Goal: Information Seeking & Learning: Learn about a topic

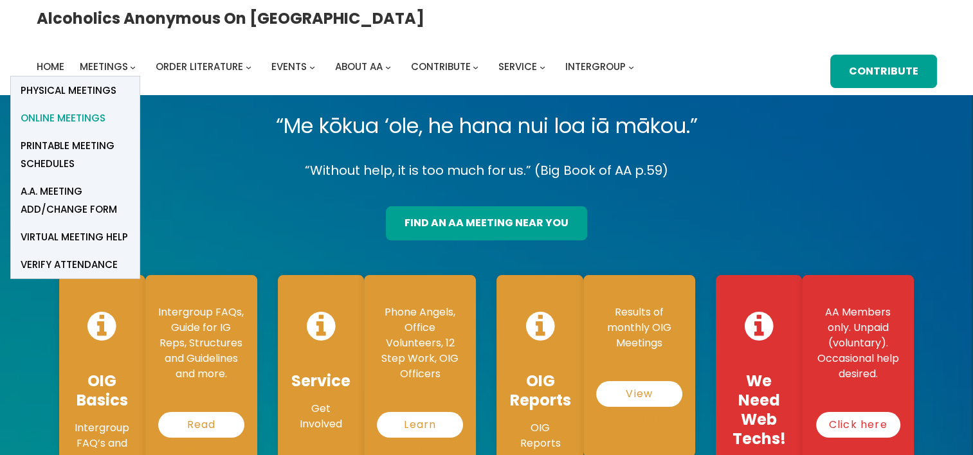
click at [105, 109] on span "Online Meetings" at bounding box center [63, 118] width 85 height 18
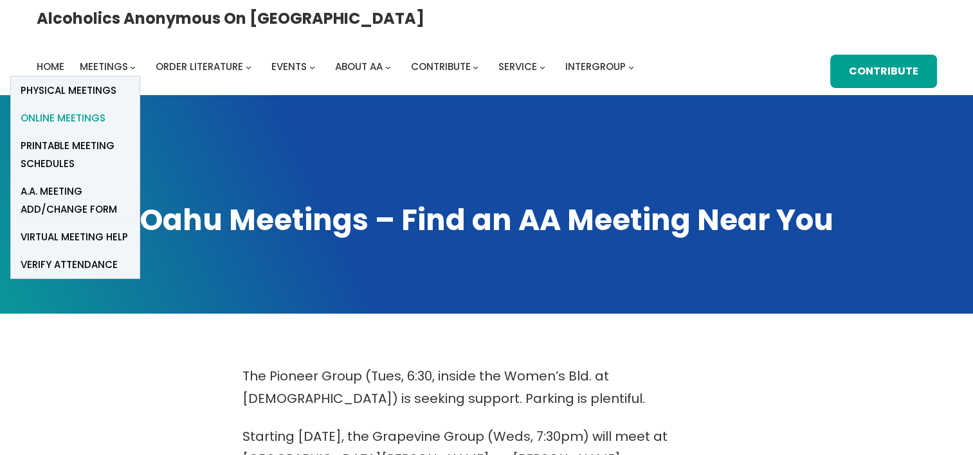
click at [105, 109] on span "Online Meetings" at bounding box center [63, 118] width 85 height 18
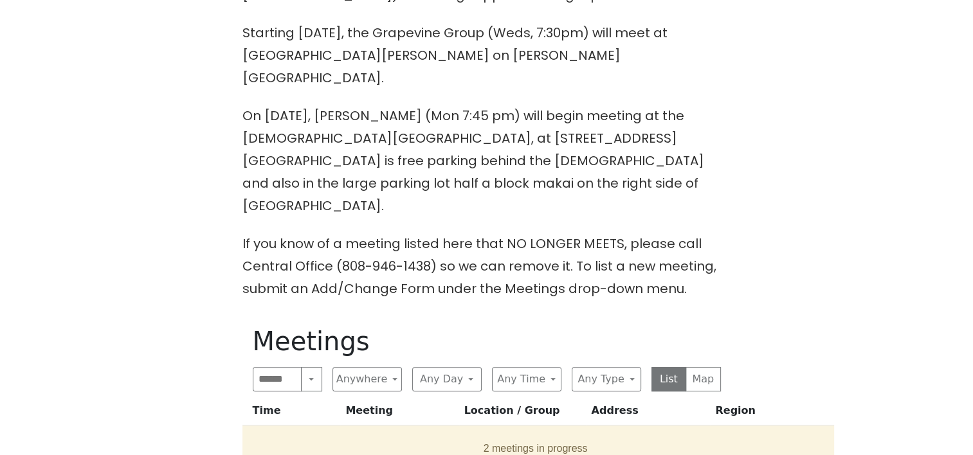
scroll to position [450, 0]
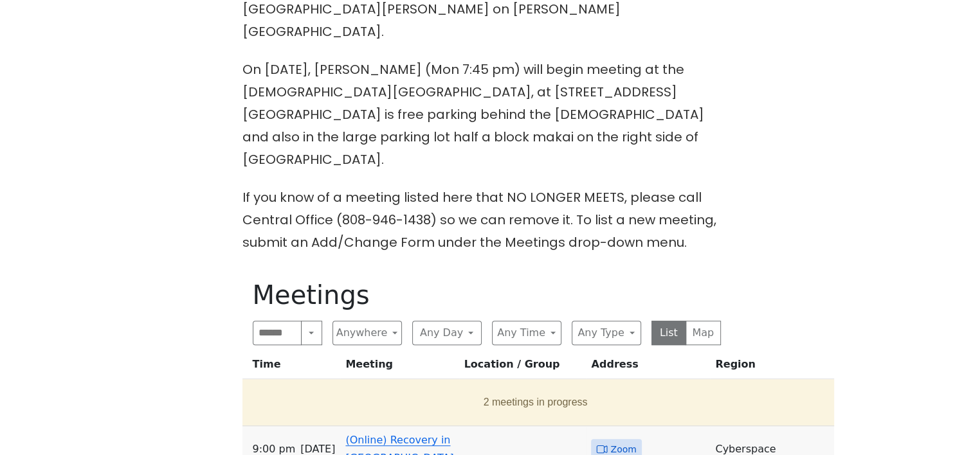
click at [391, 434] on link "(Online) Recovery in [GEOGRAPHIC_DATA]" at bounding box center [399, 449] width 108 height 30
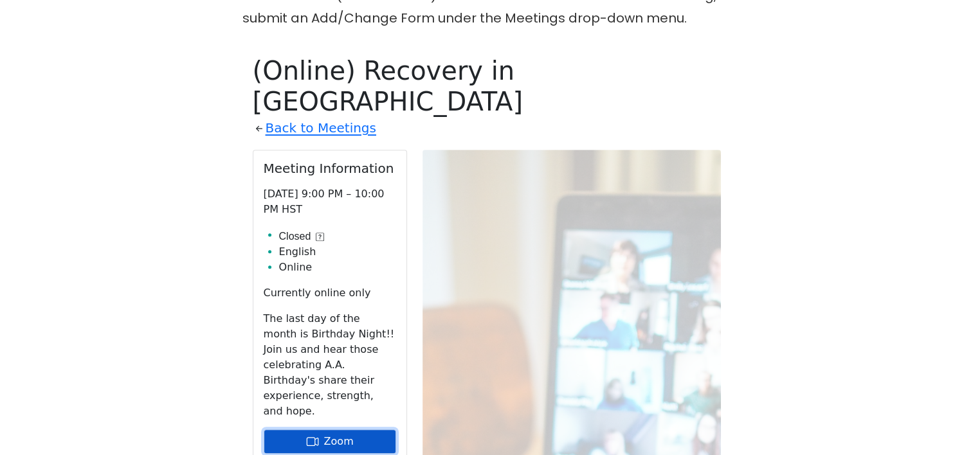
click at [334, 430] on link "Zoom" at bounding box center [330, 442] width 133 height 24
